Goal: Task Accomplishment & Management: Manage account settings

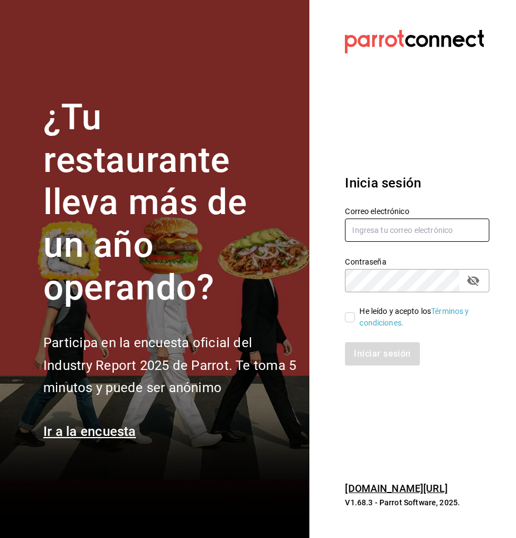
type input "[EMAIL_ADDRESS][DOMAIN_NAME]"
click at [352, 312] on input "He leído y acepto los Términos y condiciones." at bounding box center [350, 317] width 10 height 10
checkbox input "true"
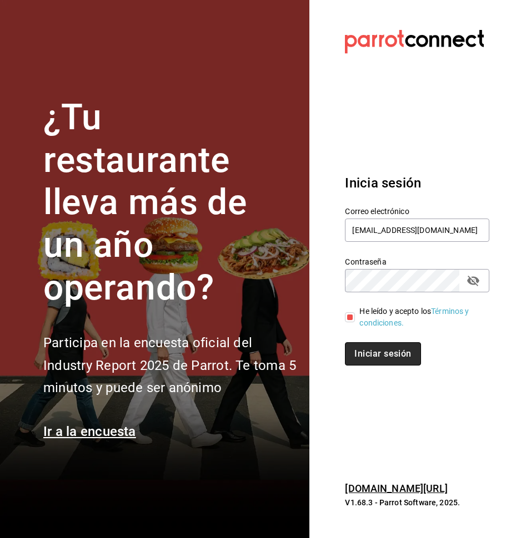
click at [367, 358] on button "Iniciar sesión" at bounding box center [382, 353] width 75 height 23
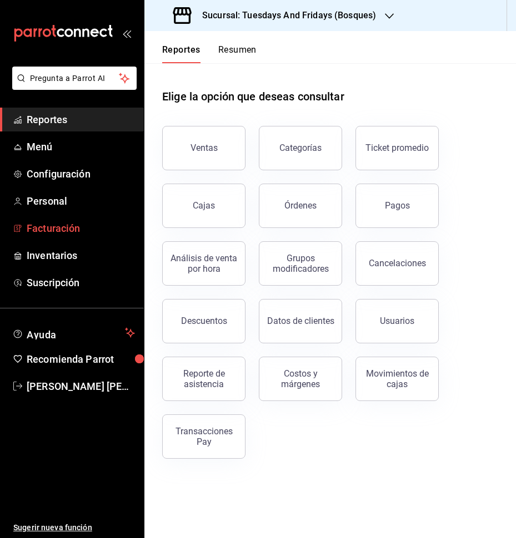
click at [60, 238] on link "Facturación" at bounding box center [72, 228] width 144 height 24
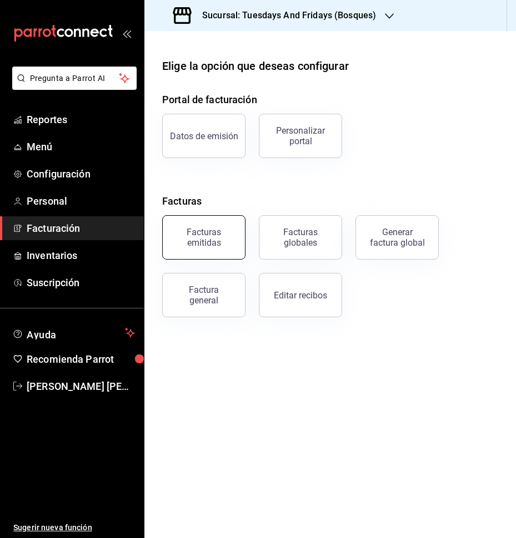
click at [213, 244] on div "Facturas emitidas" at bounding box center [203, 237] width 69 height 21
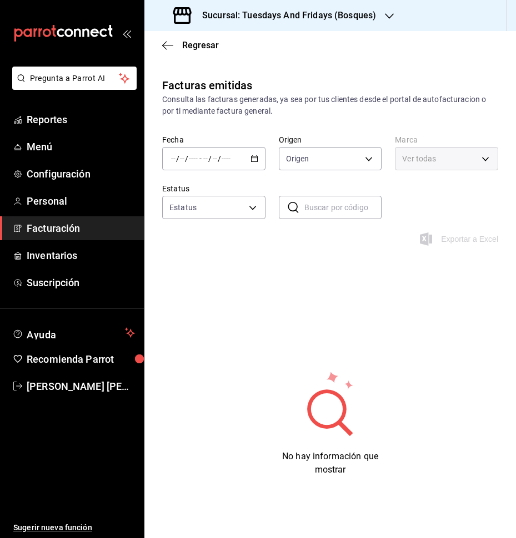
type input "ORDER_INVOICE,GENERAL_INVOICE"
type input "ACTIVE,PENDING_CANCELLATION,CANCELLED,PRE_CANCELLED"
click at [250, 153] on div "/ / - / /" at bounding box center [213, 158] width 103 height 23
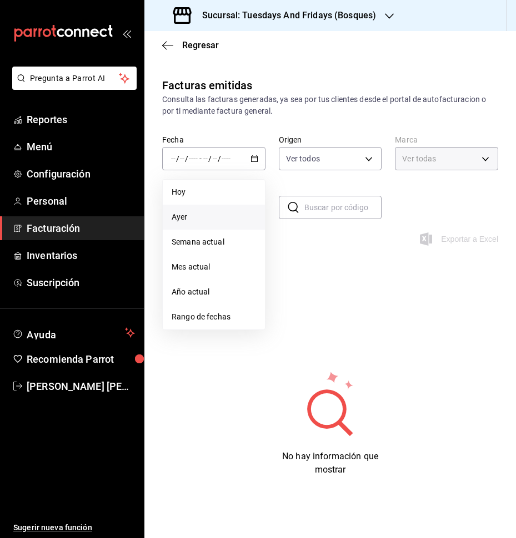
type input "41a15e8b-37bc-48dd-a467-b005b9a943ff"
click at [184, 218] on span "Ayer" at bounding box center [213, 217] width 84 height 12
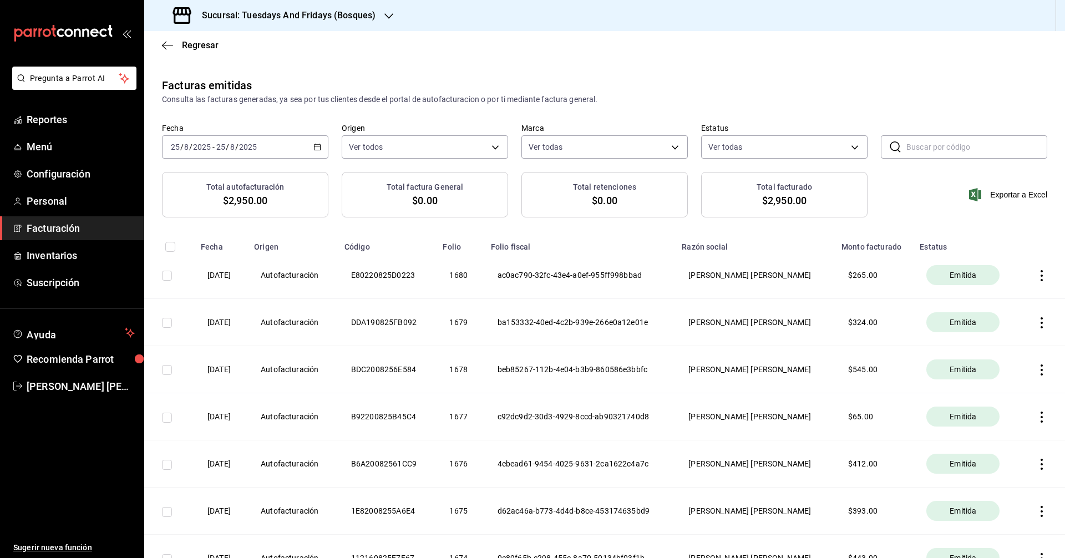
click at [347, 16] on h3 "Sucursal: Tuesdays And Fridays (Bosques)" at bounding box center [284, 15] width 183 height 13
click at [246, 102] on span "Tuesdays And Fridays (Canteras)" at bounding box center [211, 98] width 117 height 12
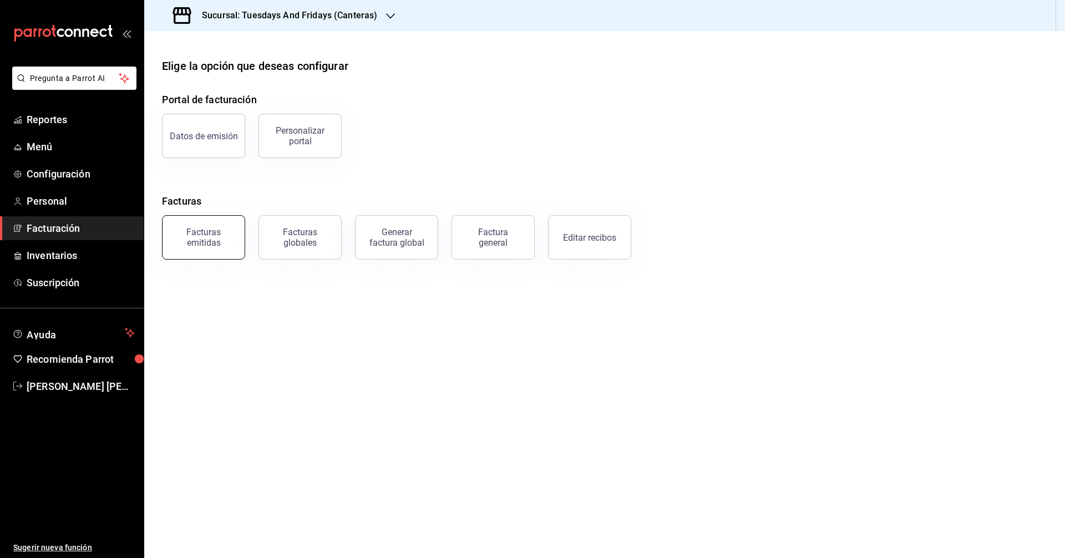
click at [211, 240] on div "Facturas emitidas" at bounding box center [203, 237] width 69 height 21
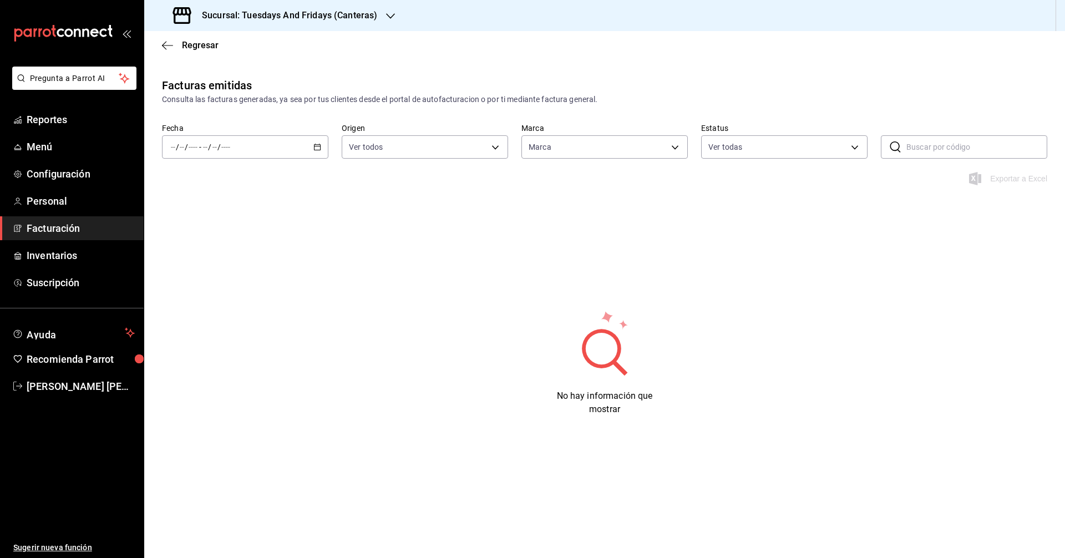
type input "72192942-13c2-4f84-be82-f50c87f3379a"
drag, startPoint x: 326, startPoint y: 149, endPoint x: 276, endPoint y: 174, distance: 56.6
click at [324, 151] on div "/ / - / /" at bounding box center [245, 146] width 166 height 23
click at [196, 211] on span "Ayer" at bounding box center [214, 206] width 86 height 12
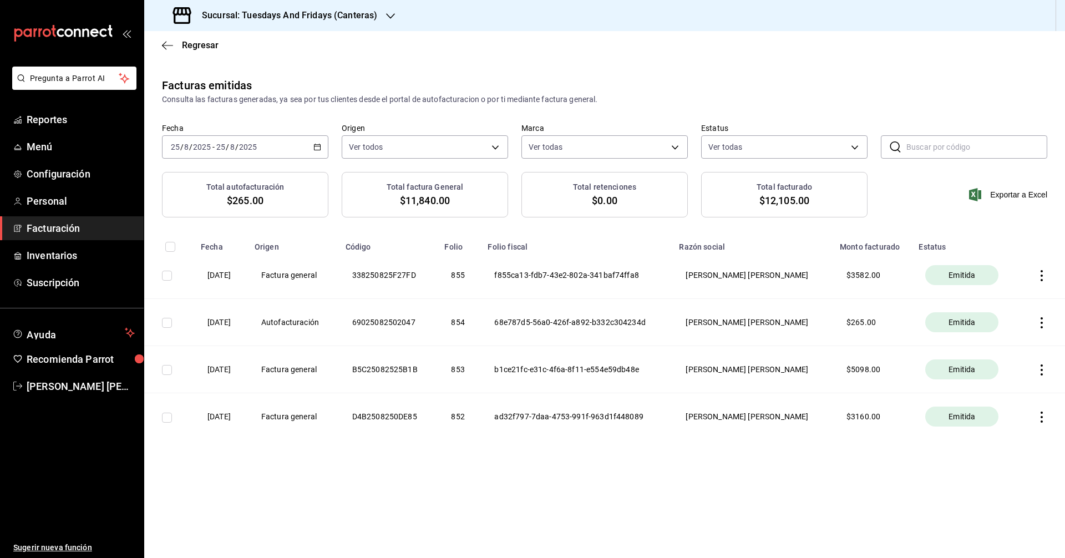
click at [515, 366] on icon "button" at bounding box center [1042, 370] width 11 height 11
click at [515, 493] on div at bounding box center [532, 279] width 1065 height 558
